Goal: Information Seeking & Learning: Learn about a topic

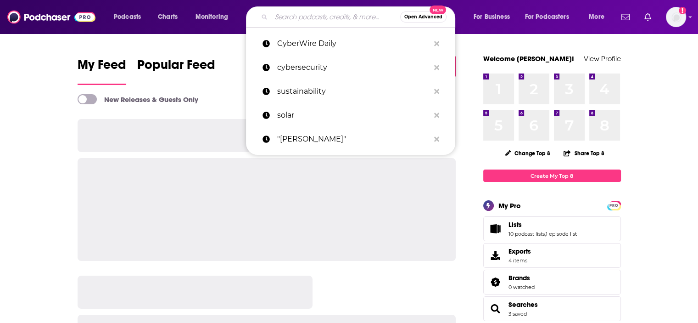
click at [298, 16] on input "Search podcasts, credits, & more..." at bounding box center [335, 17] width 129 height 15
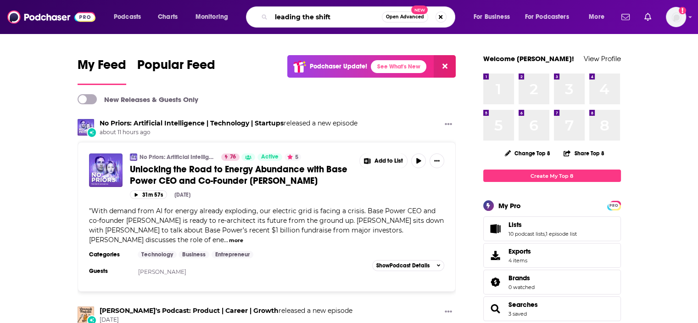
type input "leading the shift"
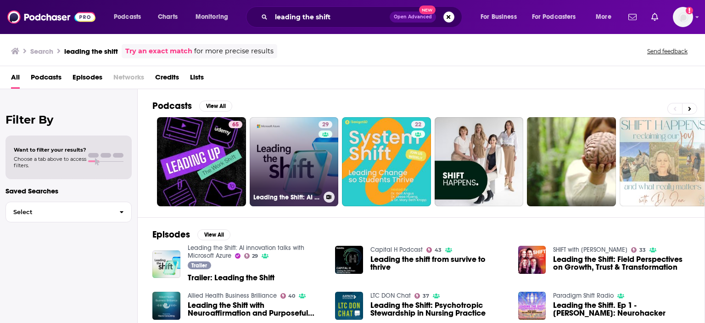
click at [283, 166] on link "29 Leading the Shift: AI innovation talks with Microsoft Azure" at bounding box center [294, 161] width 89 height 89
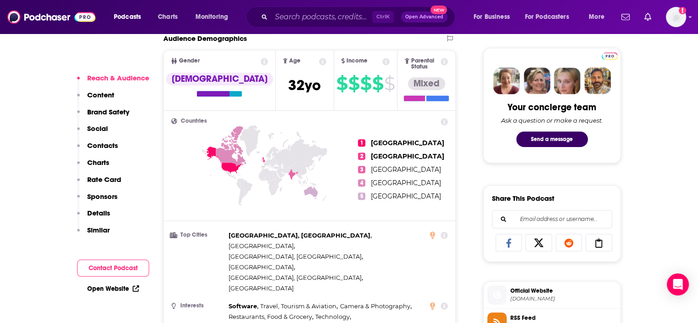
scroll to position [551, 0]
